Goal: Browse casually: Explore the website without a specific task or goal

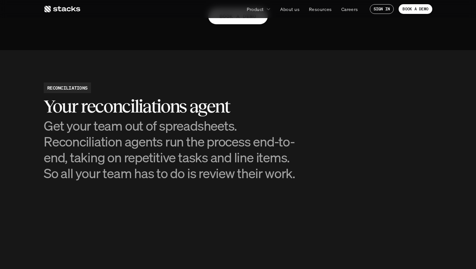
click at [74, 9] on use at bounding box center [62, 9] width 36 height 6
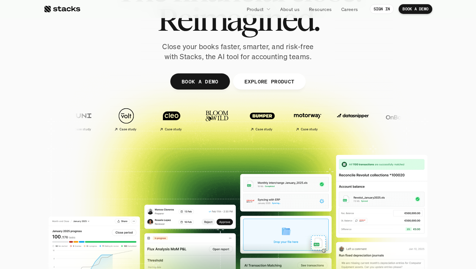
scroll to position [64, 0]
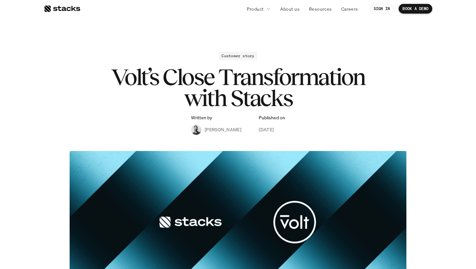
click at [73, 9] on div at bounding box center [62, 9] width 37 height 8
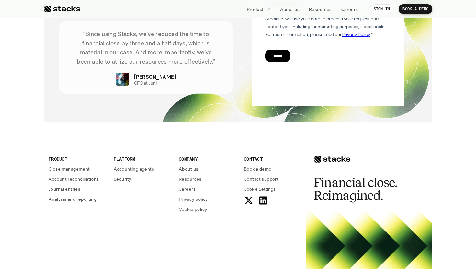
scroll to position [2341, 0]
